Goal: Navigation & Orientation: Find specific page/section

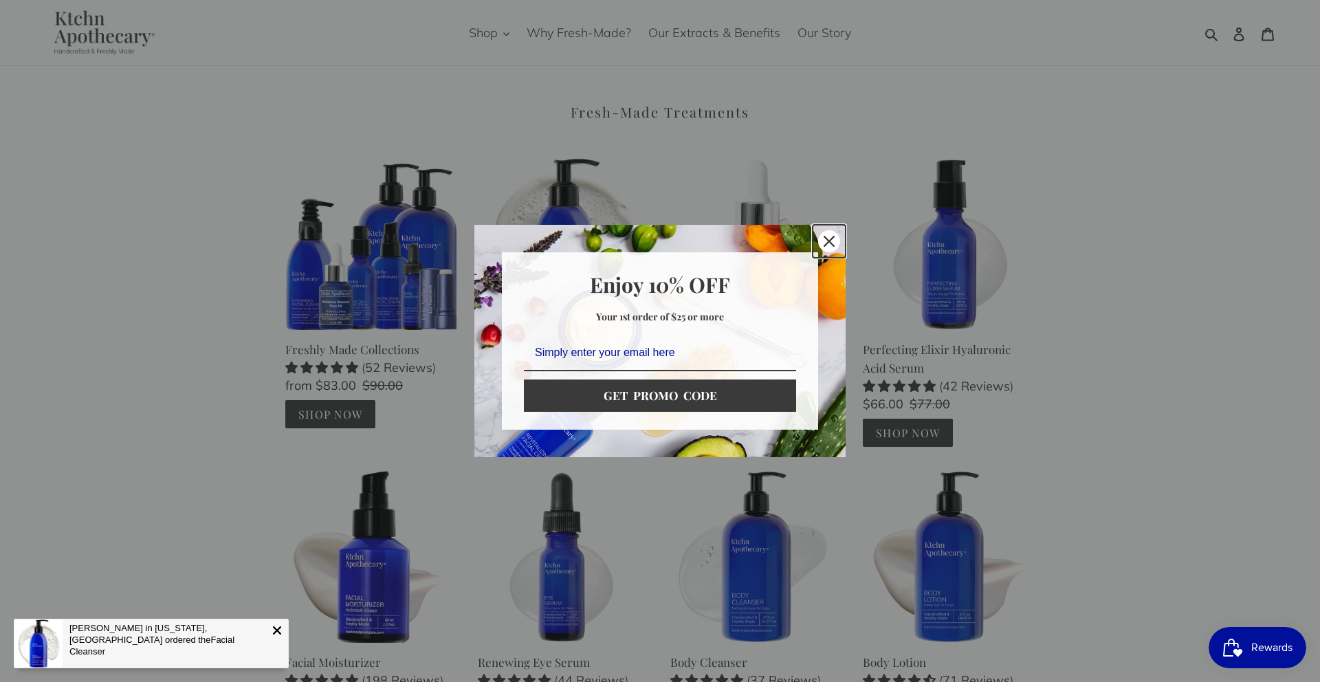
click at [827, 239] on icon "close icon" at bounding box center [829, 241] width 11 height 11
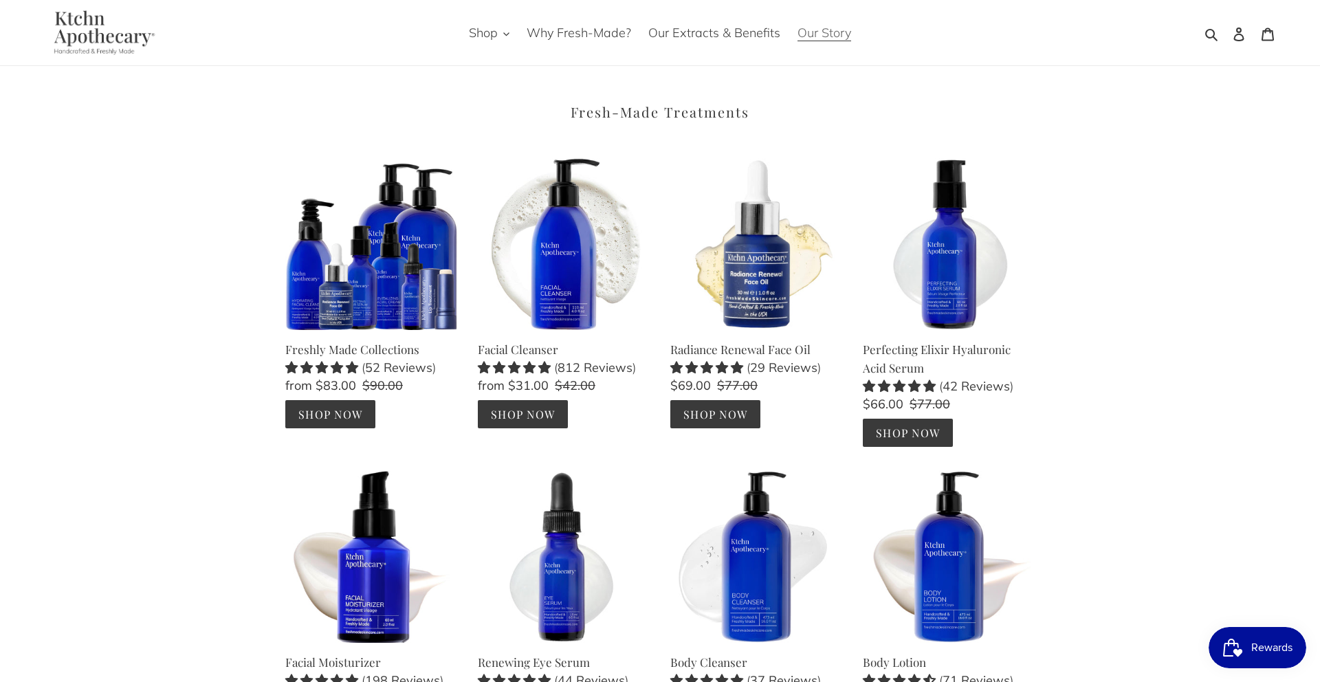
click at [813, 33] on span "Our Story" at bounding box center [824, 33] width 54 height 16
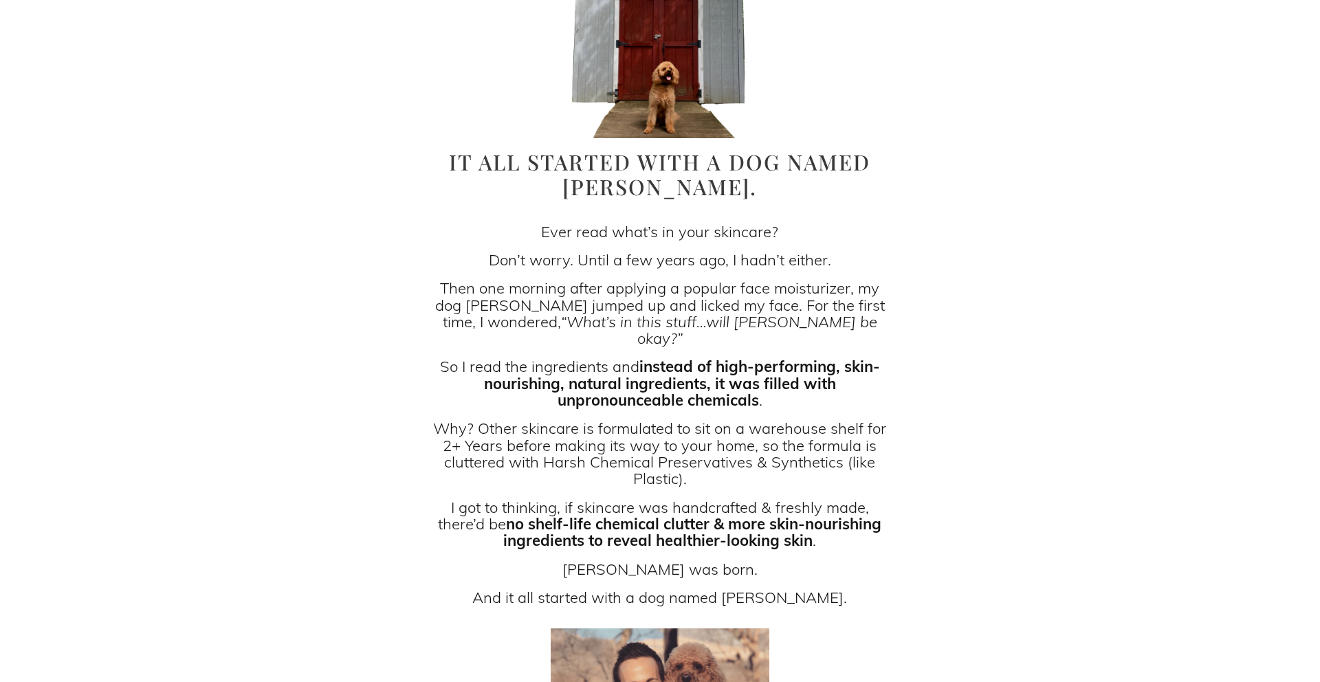
scroll to position [219, 0]
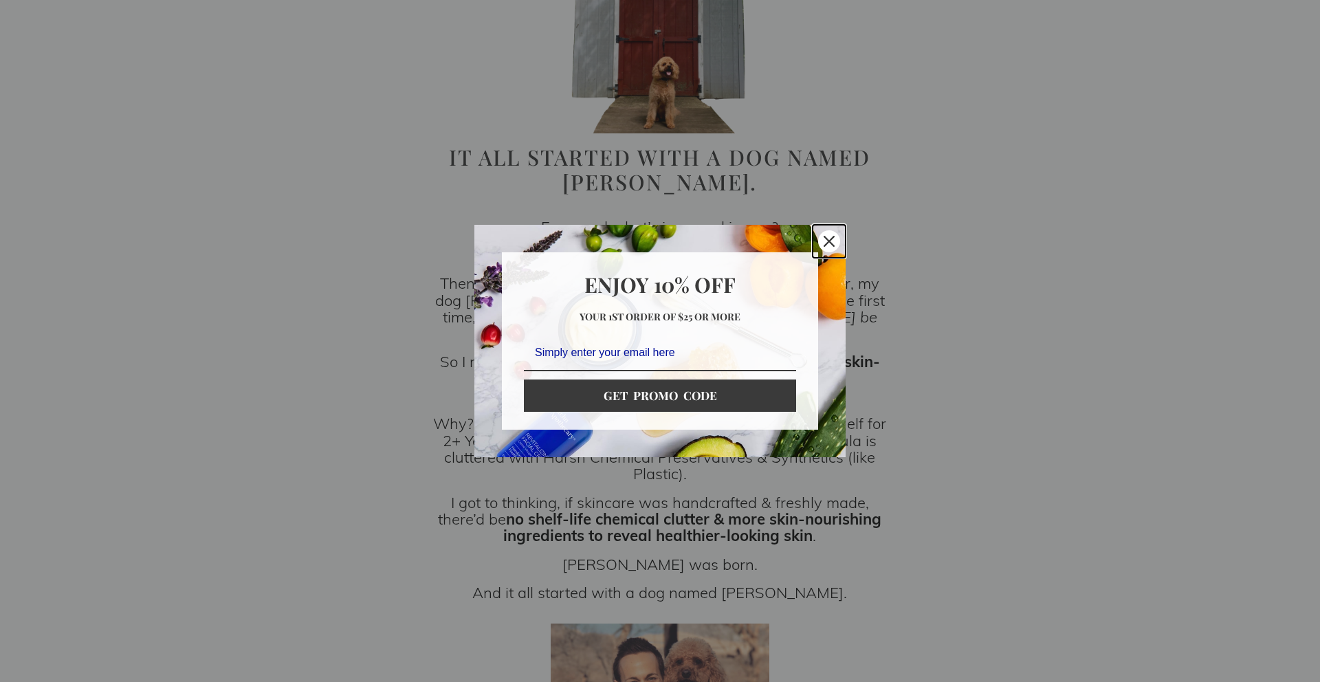
click at [824, 239] on icon "close icon" at bounding box center [829, 241] width 11 height 11
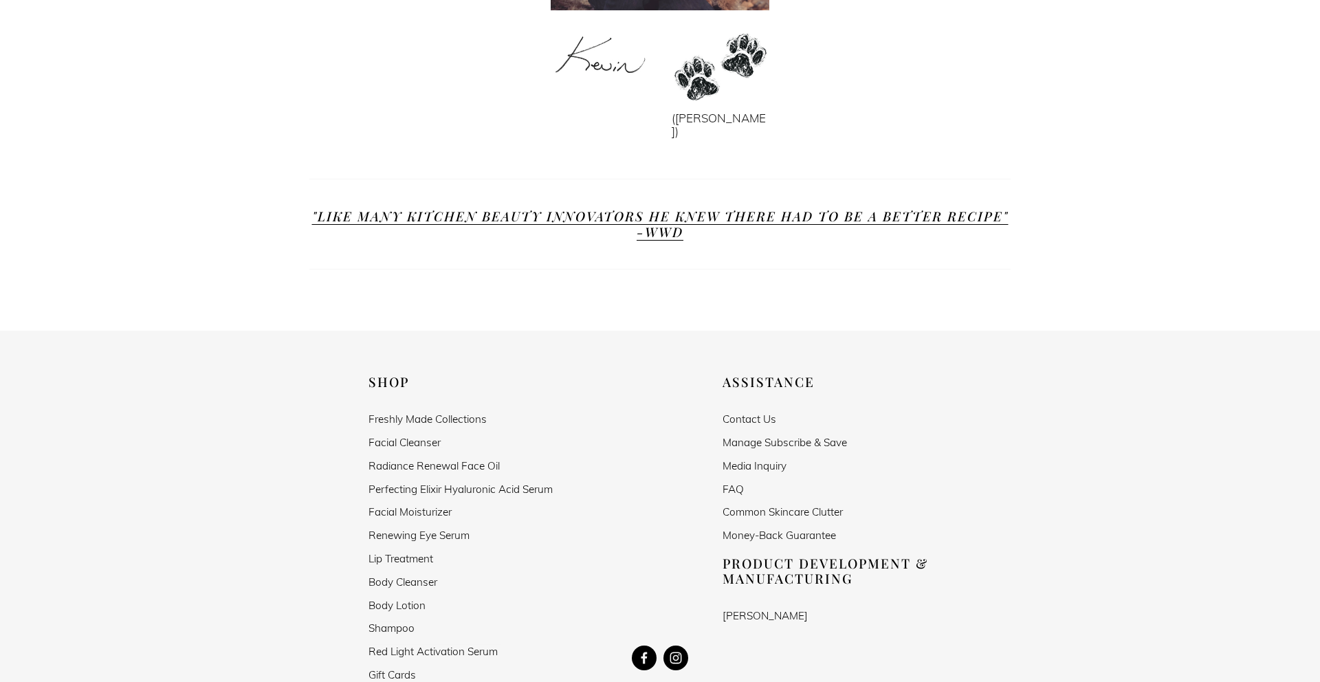
scroll to position [1085, 0]
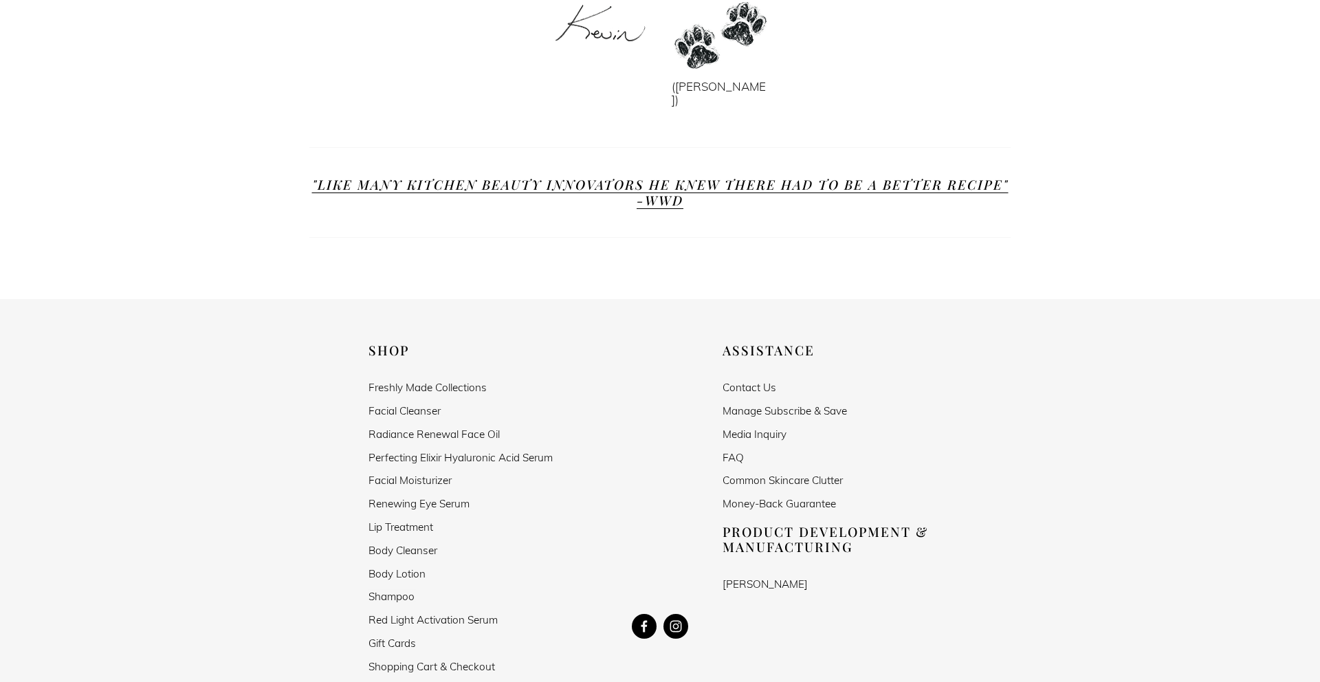
click at [648, 614] on use "Kevin Lesser" at bounding box center [644, 626] width 25 height 25
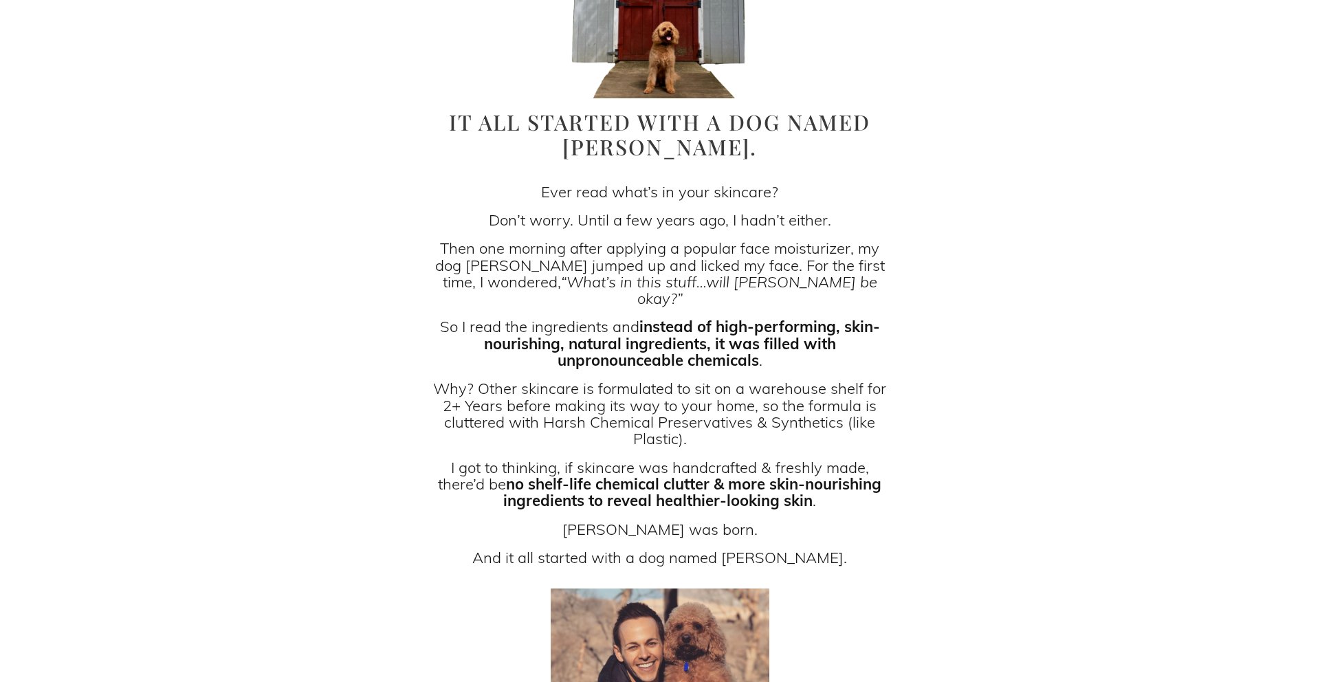
scroll to position [0, 0]
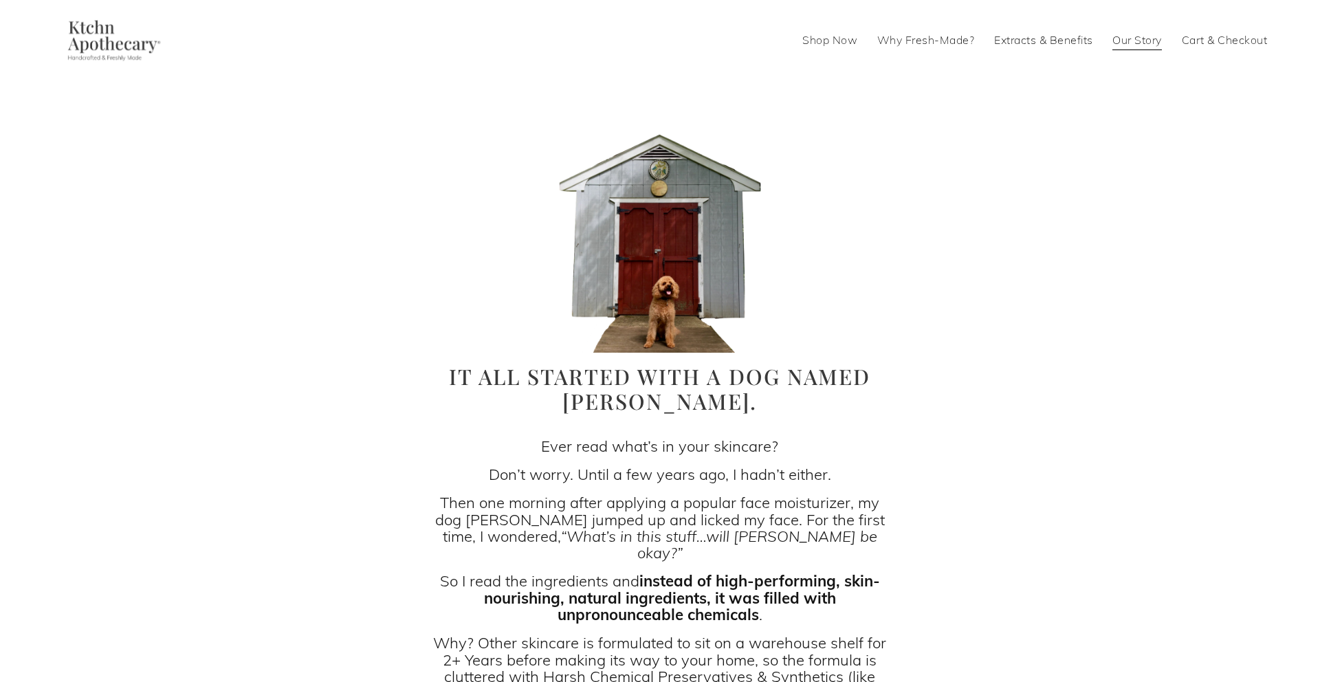
click at [921, 49] on link "Why Fresh-Made?" at bounding box center [926, 41] width 98 height 22
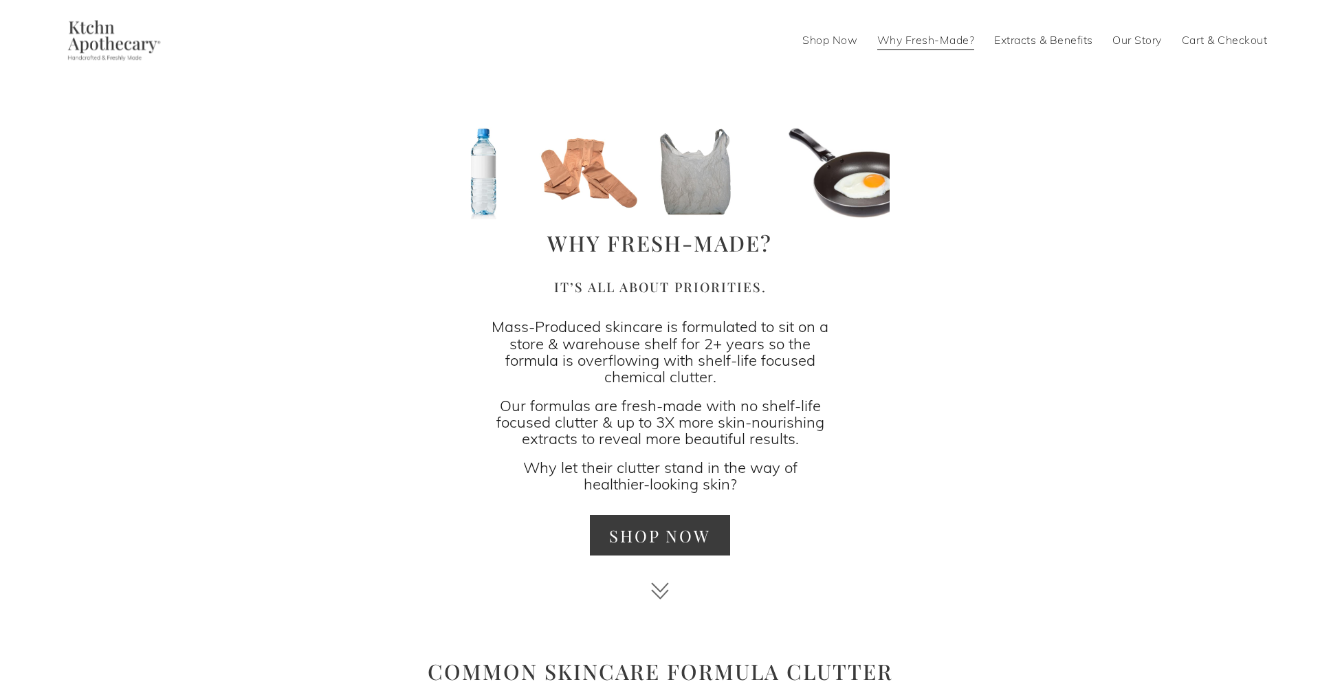
click at [1040, 40] on link "Extracts & Benefits" at bounding box center [1043, 41] width 99 height 22
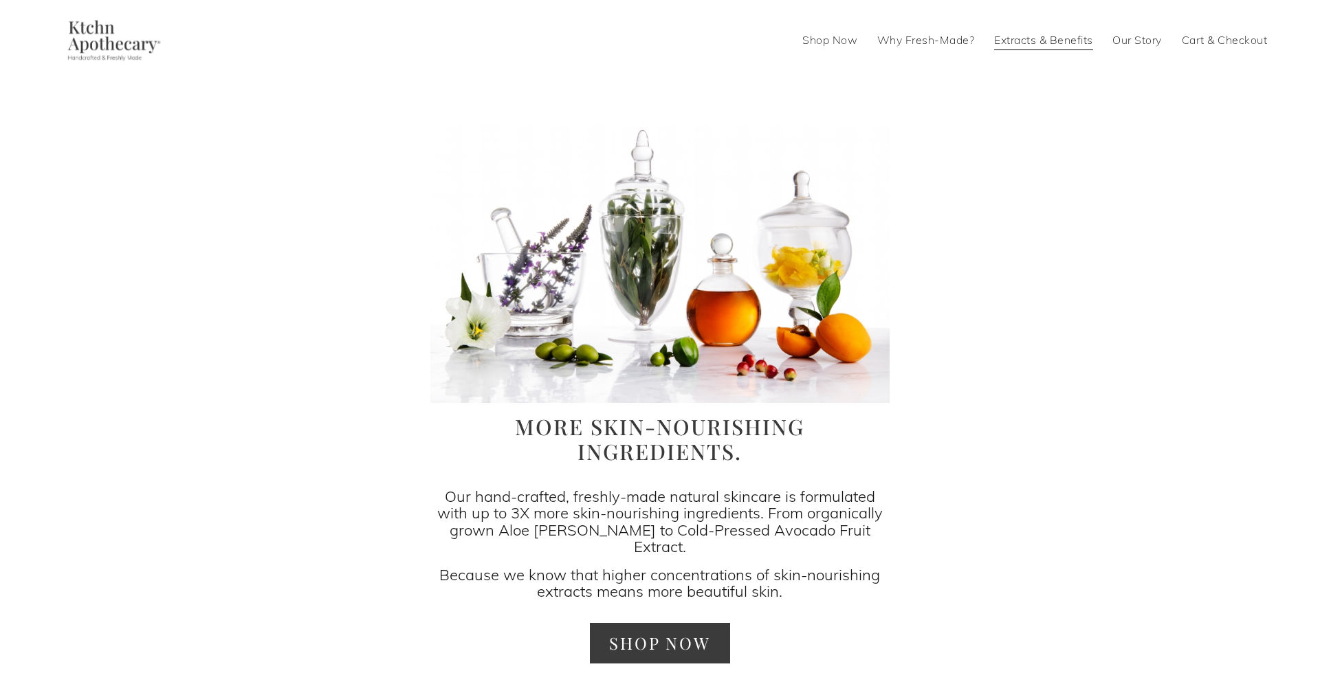
click at [851, 43] on link "Shop Now" at bounding box center [829, 41] width 55 height 22
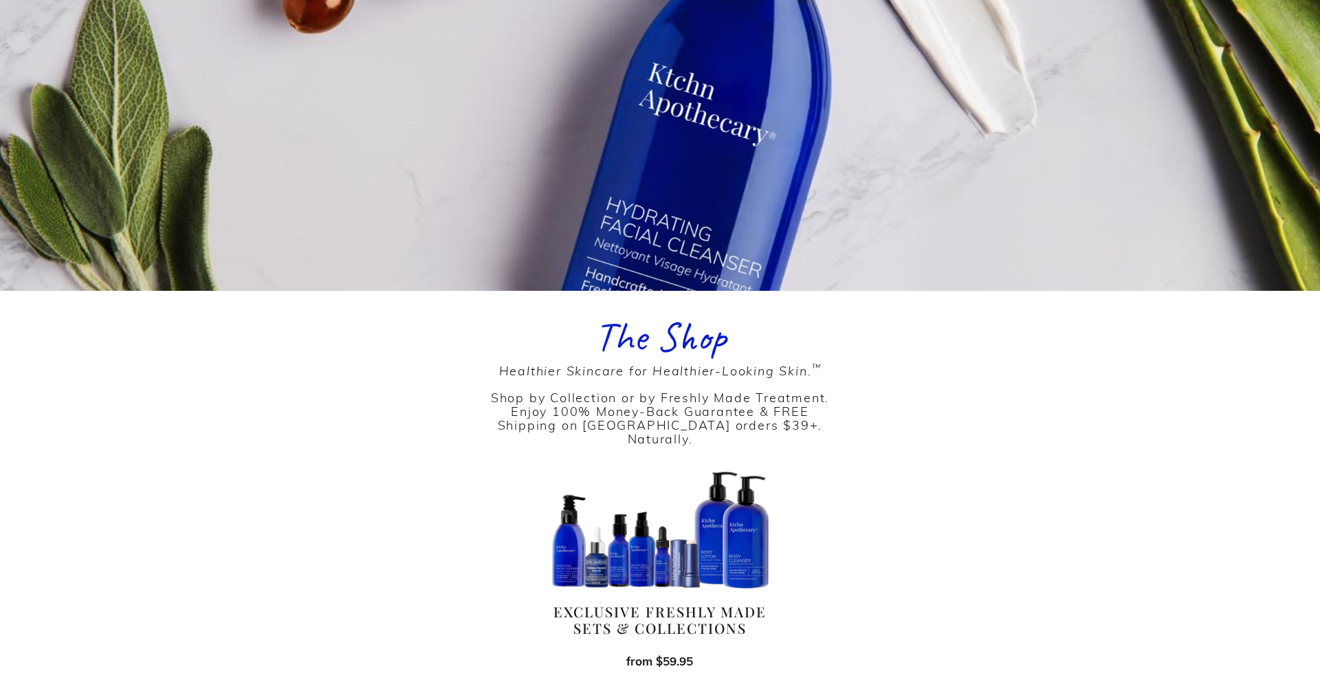
scroll to position [118, 0]
